Goal: Task Accomplishment & Management: Complete application form

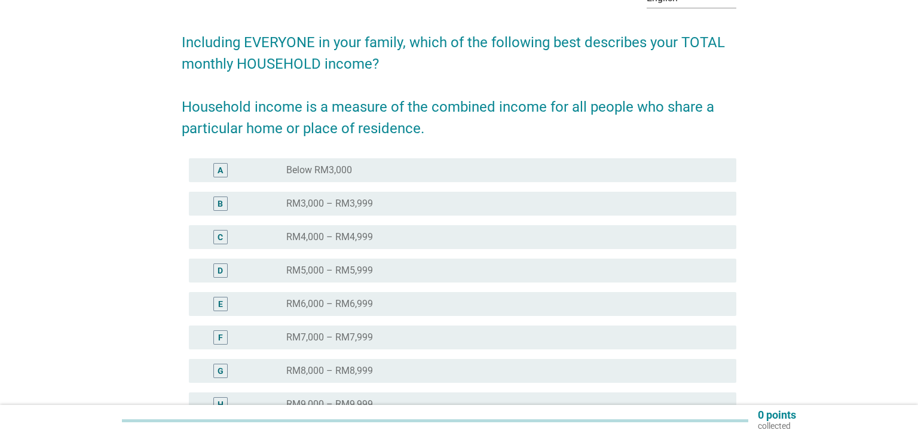
scroll to position [92, 0]
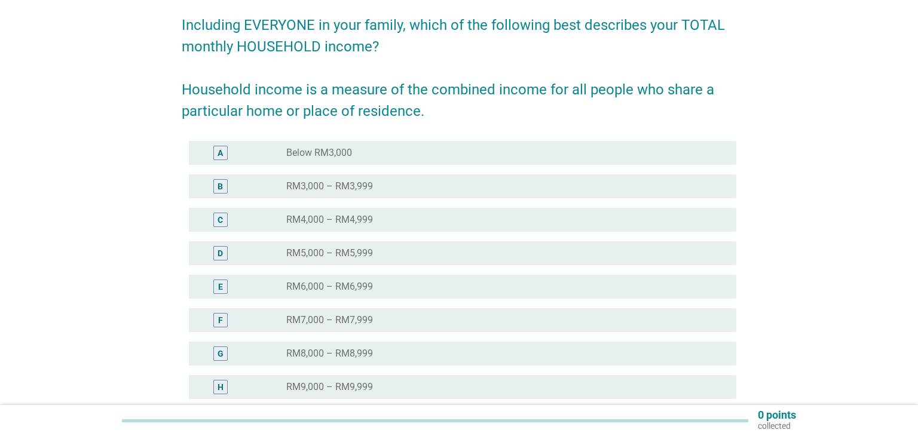
click at [465, 266] on div "D radio_button_unchecked RM5,000 – RM5,999" at bounding box center [459, 253] width 554 height 33
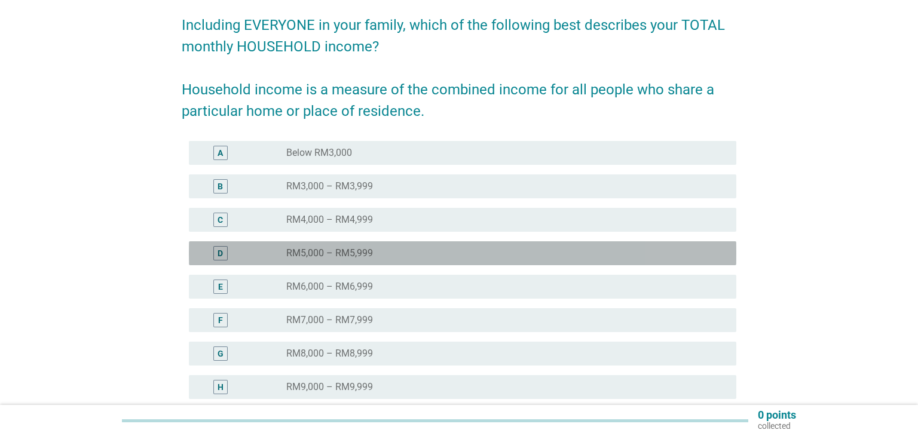
click at [491, 258] on div "radio_button_unchecked RM5,000 – RM5,999" at bounding box center [501, 253] width 431 height 12
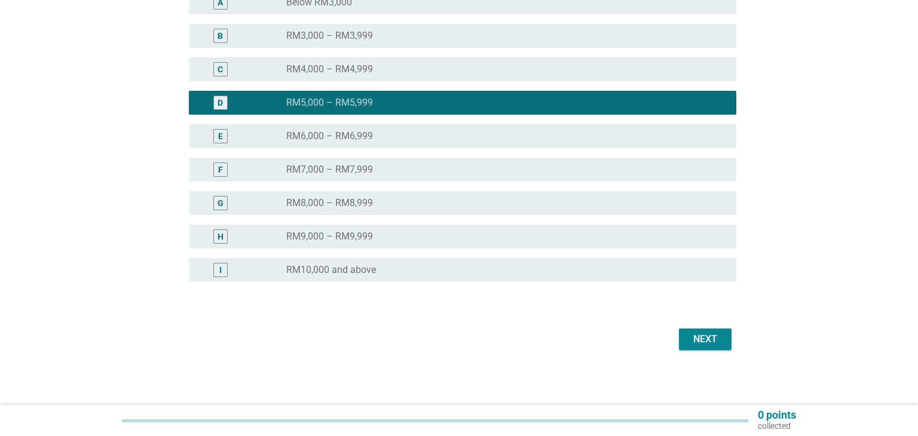
scroll to position [245, 0]
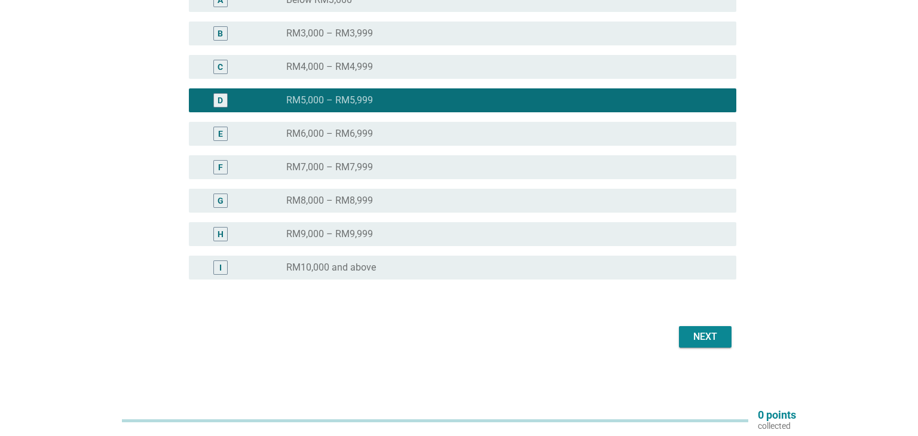
click at [689, 326] on button "Next" at bounding box center [705, 337] width 53 height 22
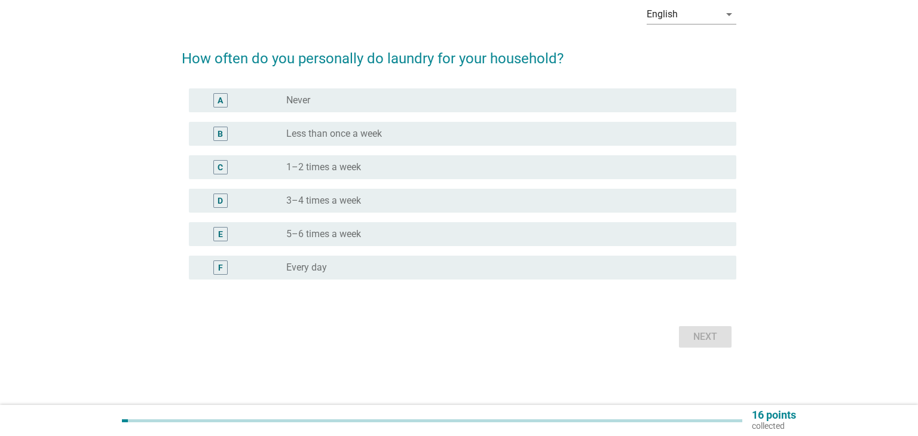
scroll to position [0, 0]
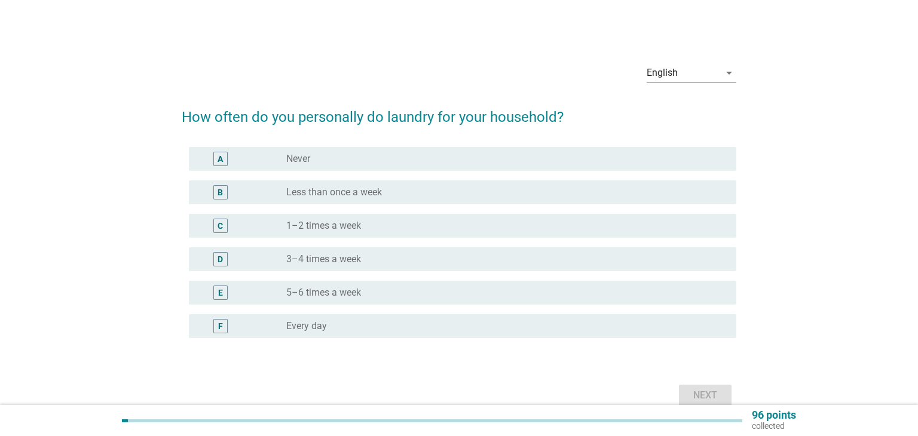
click at [514, 263] on div "radio_button_unchecked 3–4 times a week" at bounding box center [501, 259] width 431 height 12
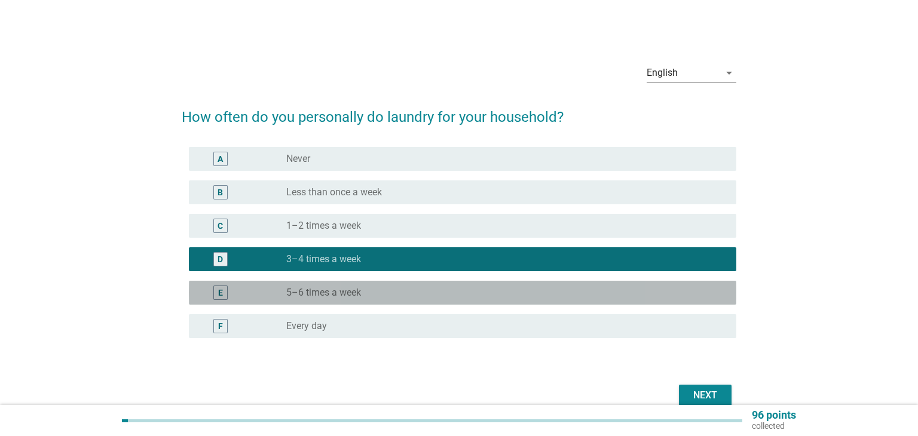
click at [575, 303] on div "E radio_button_unchecked 5–6 times a week" at bounding box center [462, 293] width 547 height 24
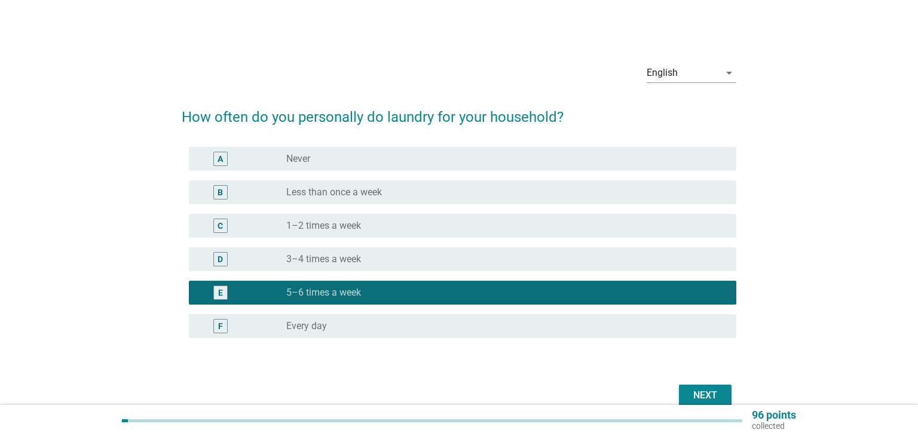
click at [700, 394] on div "Next" at bounding box center [704, 395] width 33 height 14
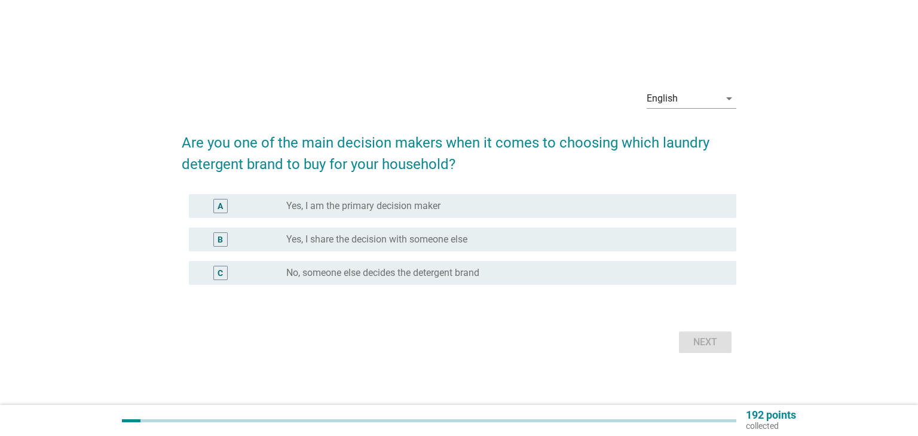
click at [513, 206] on div "radio_button_unchecked Yes, I am the primary decision maker" at bounding box center [501, 206] width 431 height 12
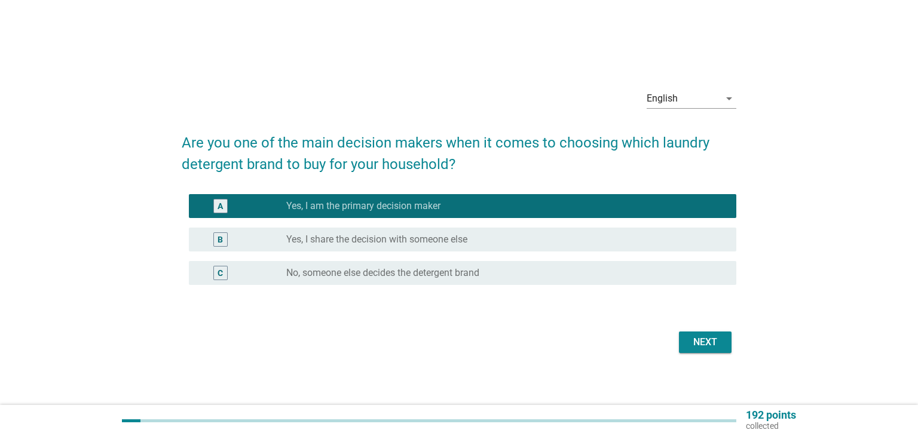
click at [518, 220] on div "A radio_button_checked Yes, I am the primary decision maker" at bounding box center [459, 205] width 554 height 33
click at [522, 228] on div "B radio_button_unchecked Yes, I share the decision with someone else" at bounding box center [462, 240] width 547 height 24
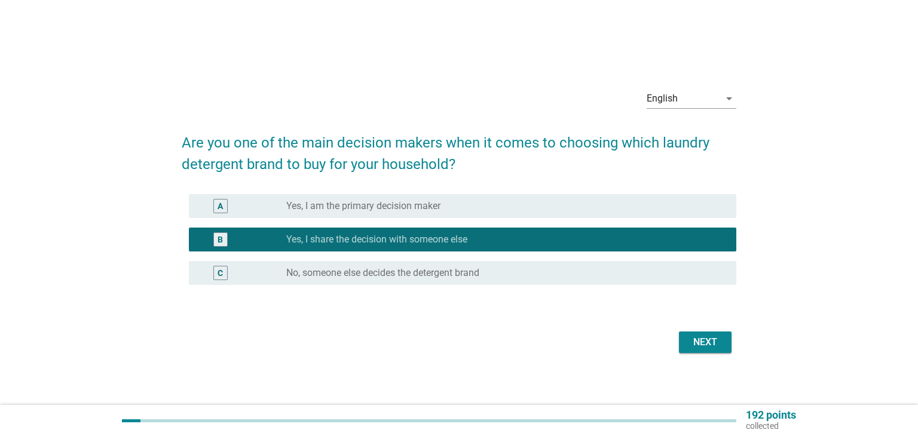
click at [706, 338] on div "Next" at bounding box center [704, 342] width 33 height 14
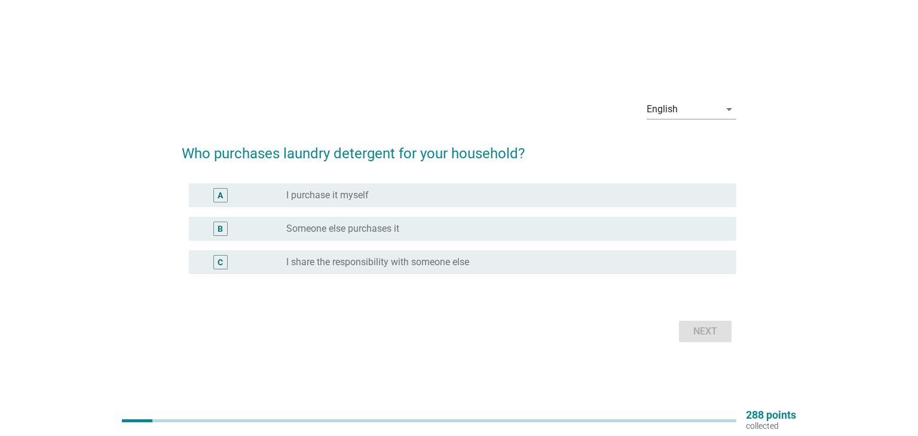
click at [467, 253] on div "C radio_button_unchecked I share the responsibility with someone else" at bounding box center [462, 262] width 547 height 24
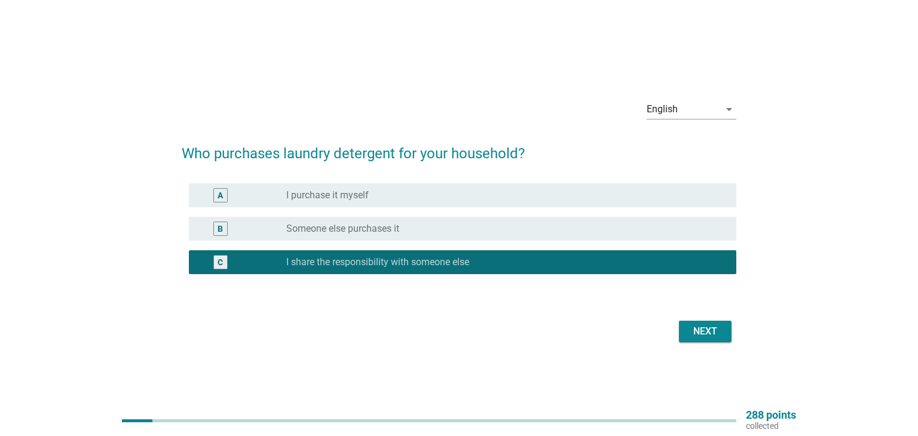
click at [691, 325] on div "Next" at bounding box center [704, 331] width 33 height 14
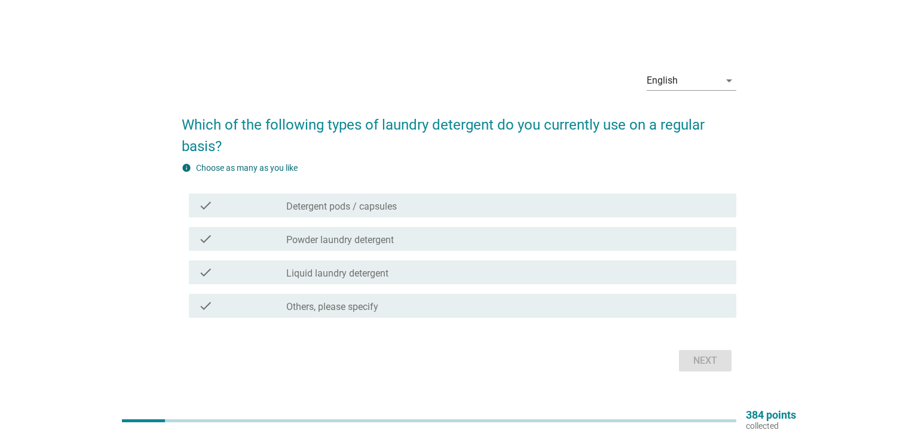
click at [491, 272] on div "check_box_outline_blank Liquid laundry detergent" at bounding box center [506, 272] width 440 height 14
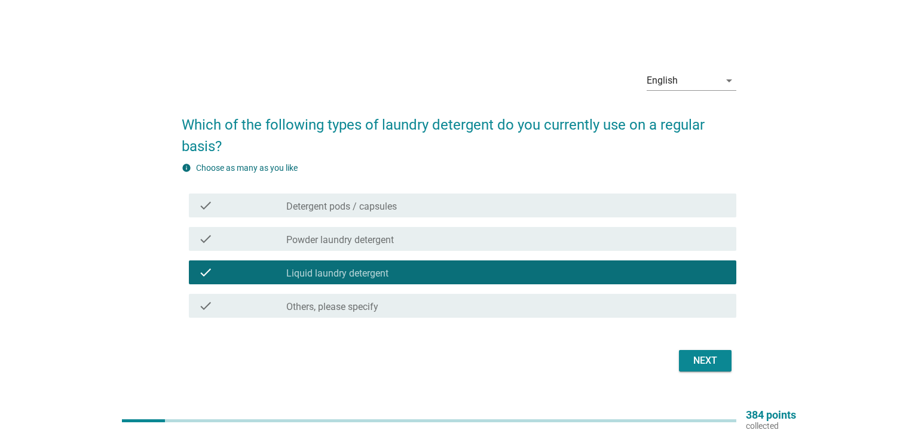
click at [494, 244] on div "check_box_outline_blank Powder laundry detergent" at bounding box center [506, 239] width 440 height 14
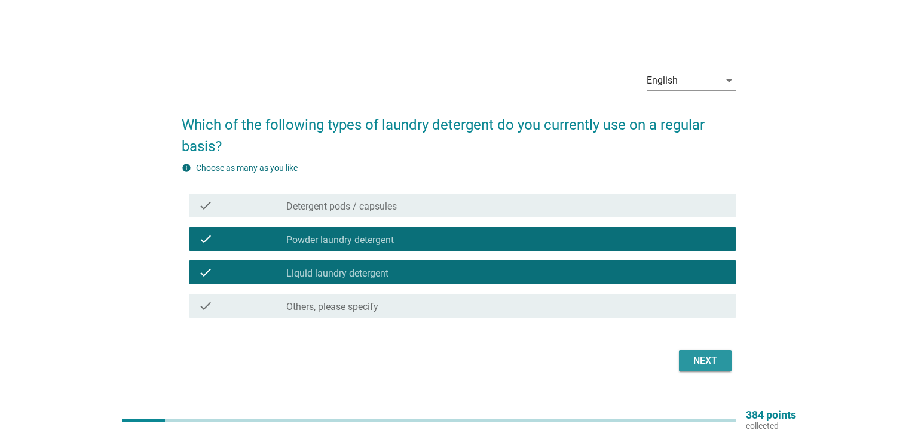
click at [699, 356] on div "Next" at bounding box center [704, 361] width 33 height 14
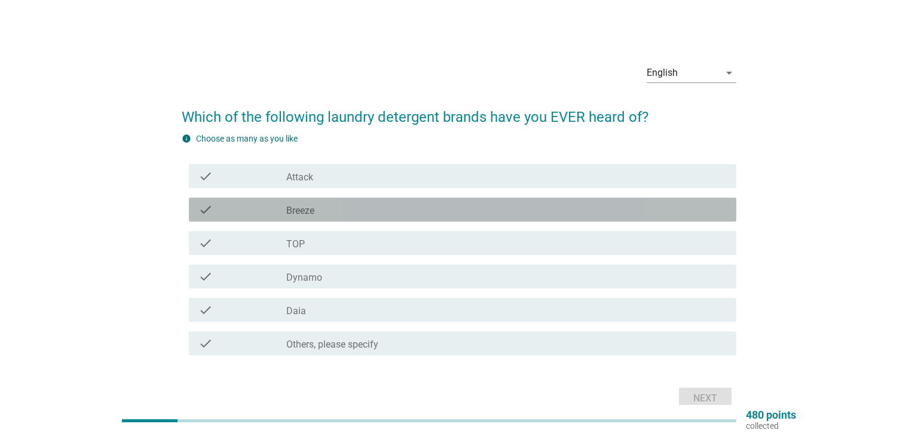
click at [457, 215] on div "check_box_outline_blank Breeze" at bounding box center [506, 210] width 440 height 14
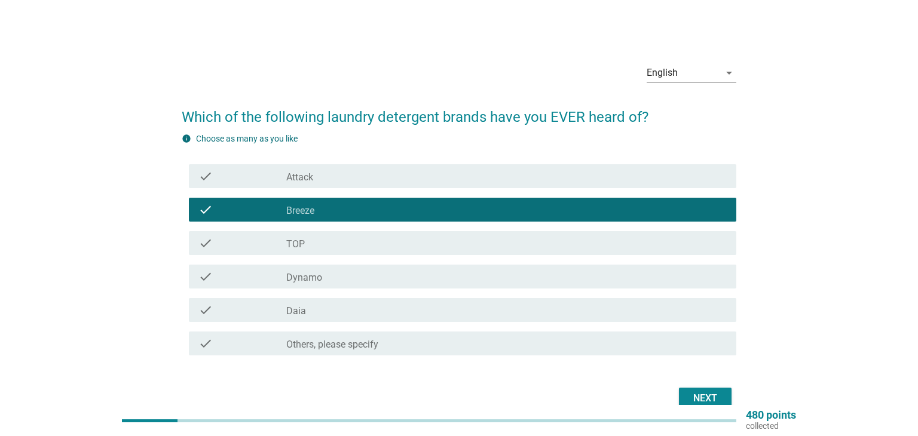
click at [452, 168] on div "check check_box_outline_blank Attack" at bounding box center [462, 176] width 547 height 24
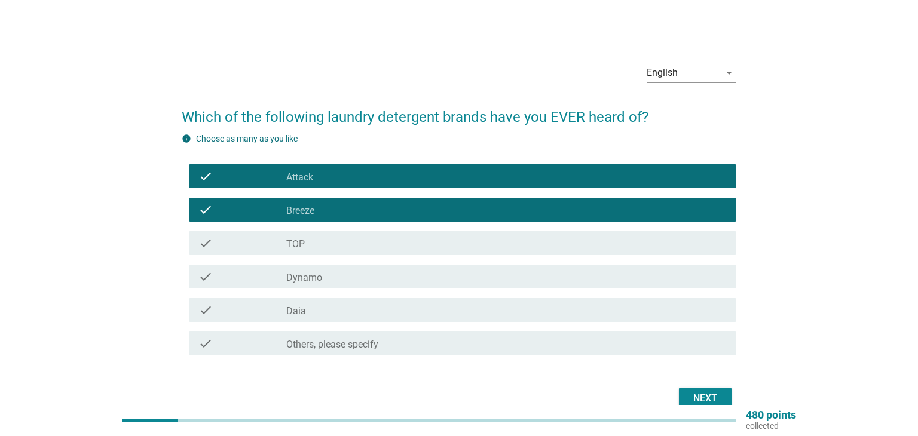
click at [443, 226] on div "check check_box_outline_blank TOP" at bounding box center [459, 242] width 554 height 33
click at [441, 253] on div "check check_box_outline_blank TOP" at bounding box center [462, 243] width 547 height 24
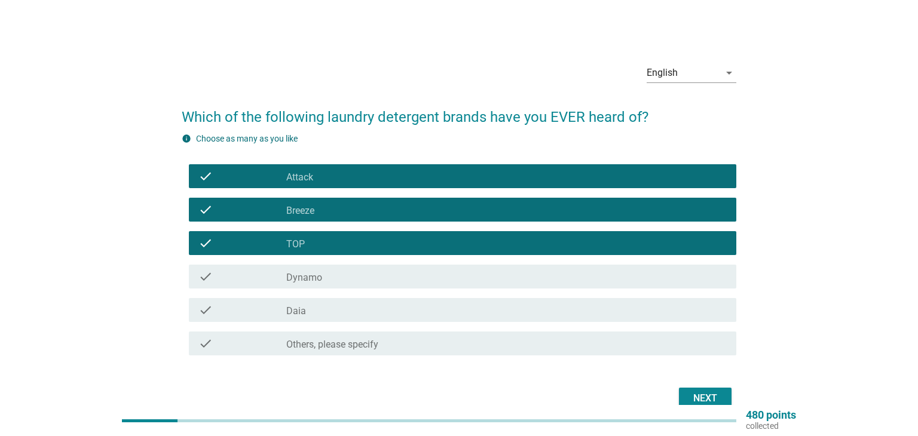
click at [440, 268] on div "check check_box_outline_blank Dynamo" at bounding box center [462, 277] width 547 height 24
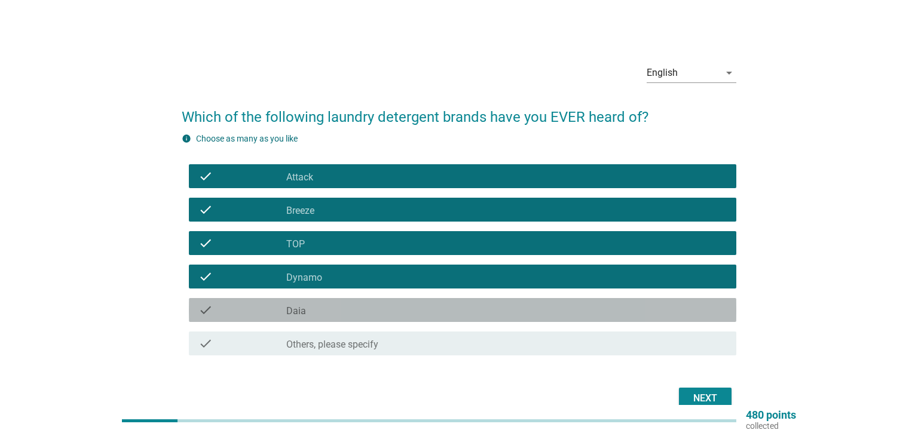
click at [450, 303] on div "check_box_outline_blank Daia" at bounding box center [506, 310] width 440 height 14
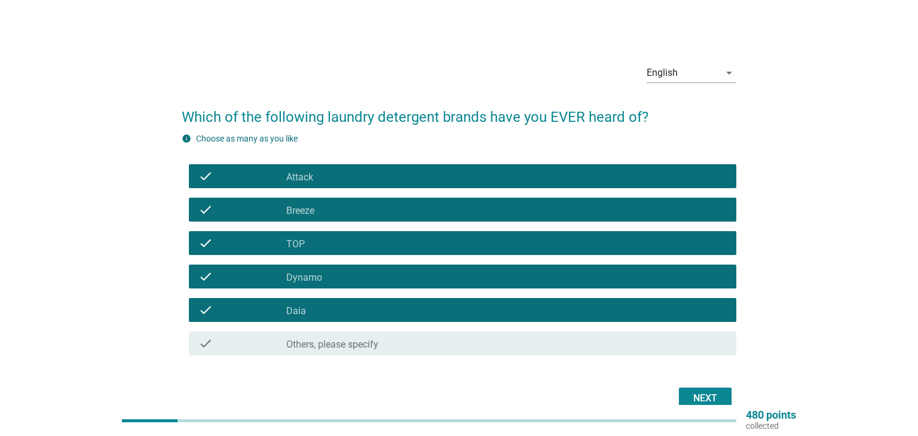
drag, startPoint x: 701, startPoint y: 392, endPoint x: 713, endPoint y: 371, distance: 23.8
click at [701, 392] on div "Next" at bounding box center [704, 398] width 33 height 14
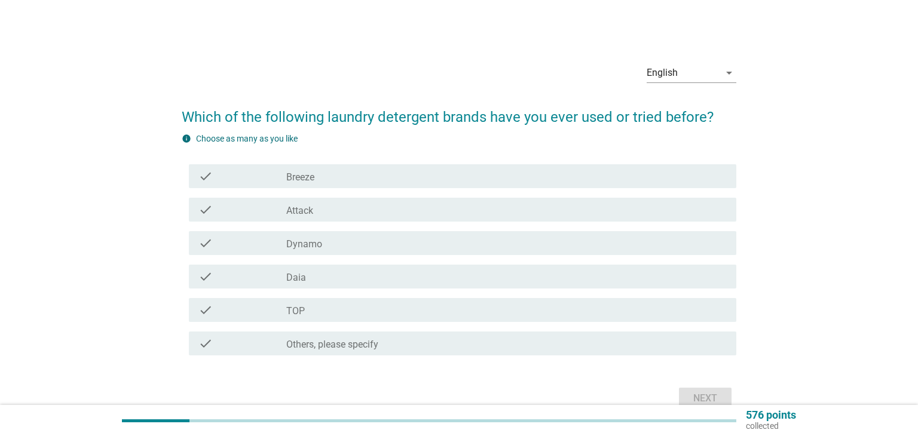
click at [399, 173] on div "check_box_outline_blank Breeze" at bounding box center [506, 176] width 440 height 14
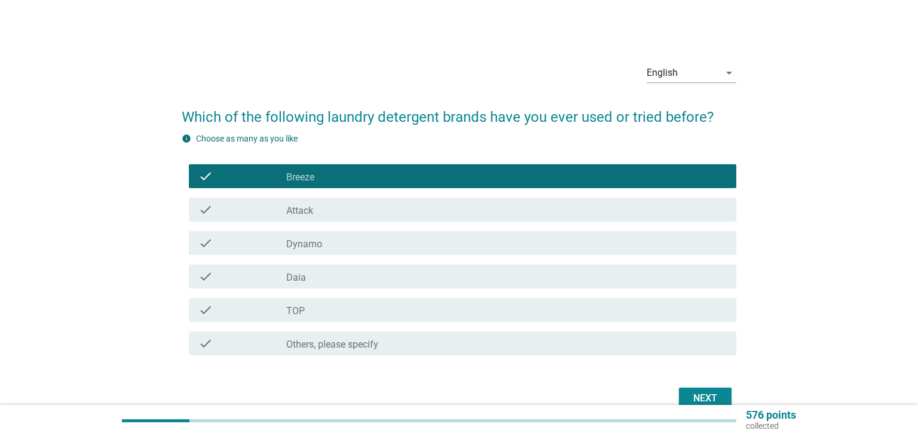
click at [380, 276] on div "check_box_outline_blank Daia" at bounding box center [506, 276] width 440 height 14
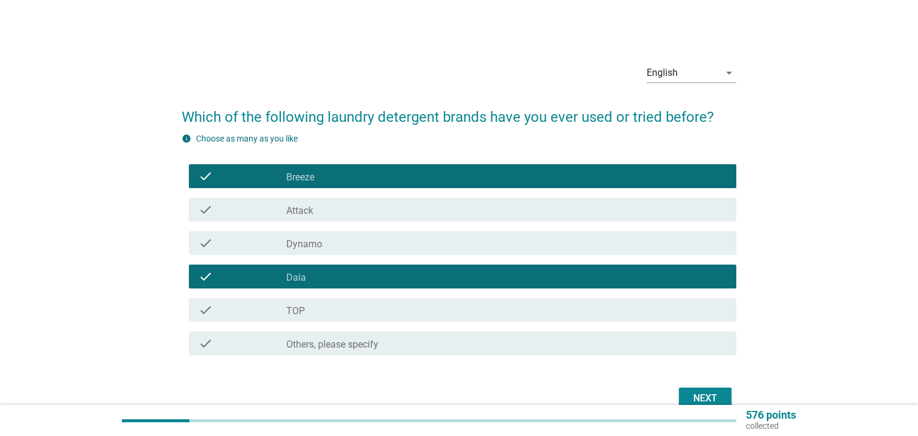
click at [393, 312] on div "check_box_outline_blank TOP" at bounding box center [506, 310] width 440 height 14
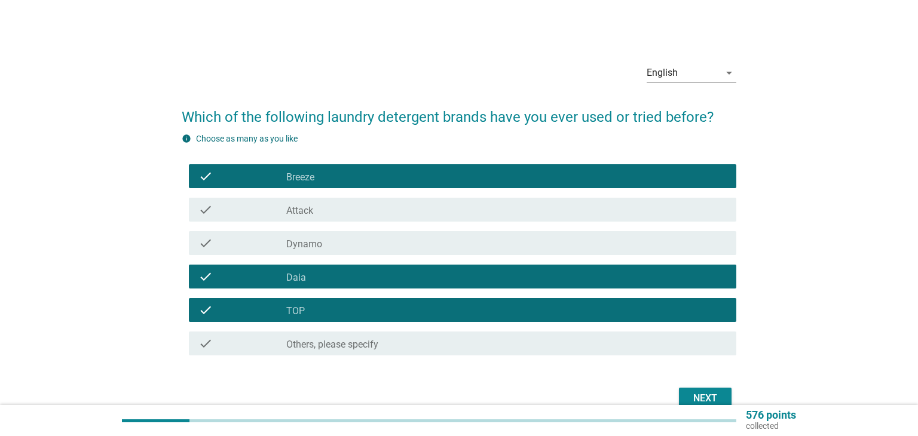
click at [693, 394] on div "Next" at bounding box center [704, 398] width 33 height 14
